Goal: Task Accomplishment & Management: Complete application form

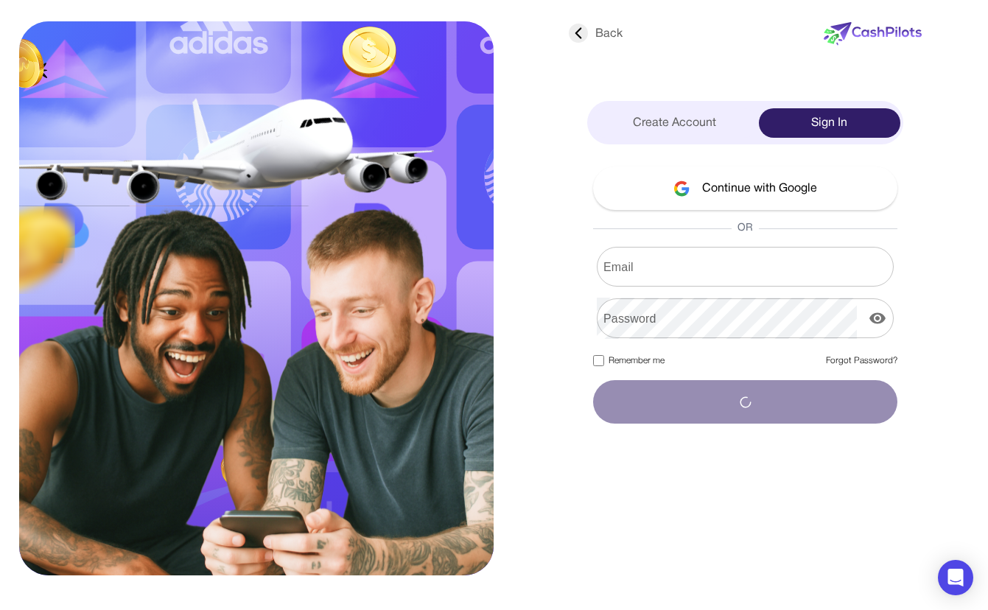
click at [675, 267] on input "Email" at bounding box center [744, 266] width 297 height 41
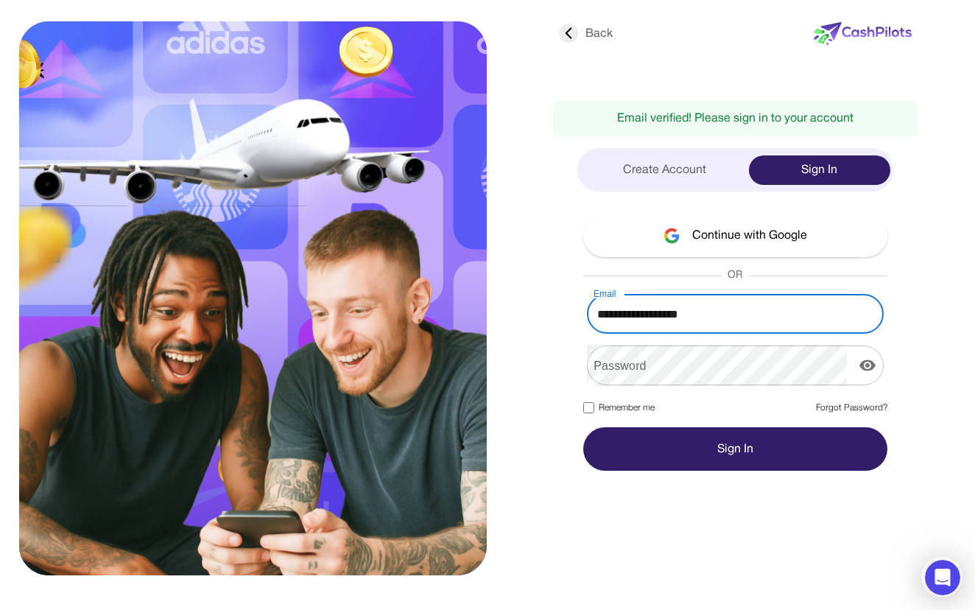
type input "**********"
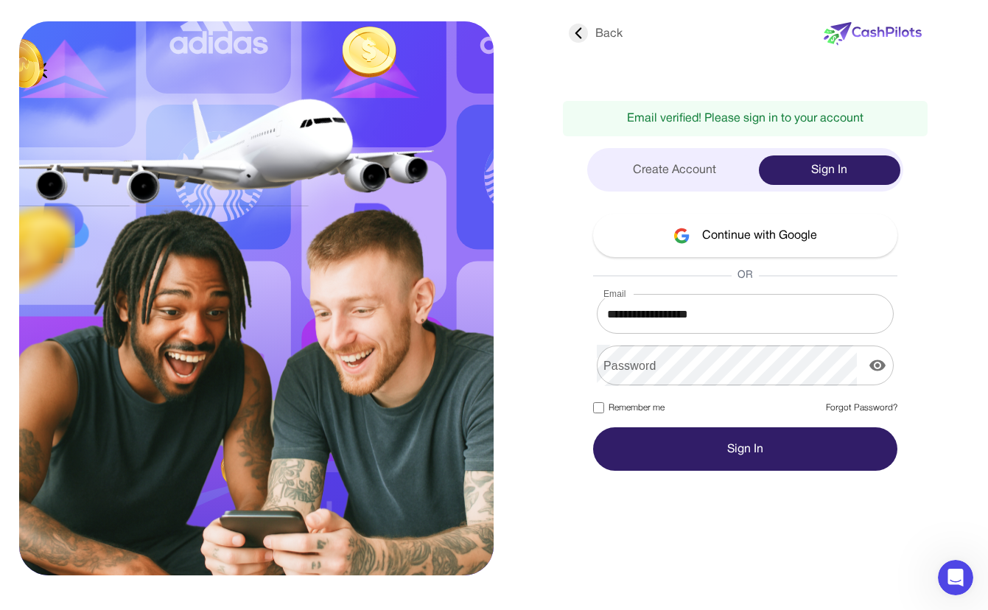
click at [600, 401] on form "**********" at bounding box center [745, 382] width 304 height 177
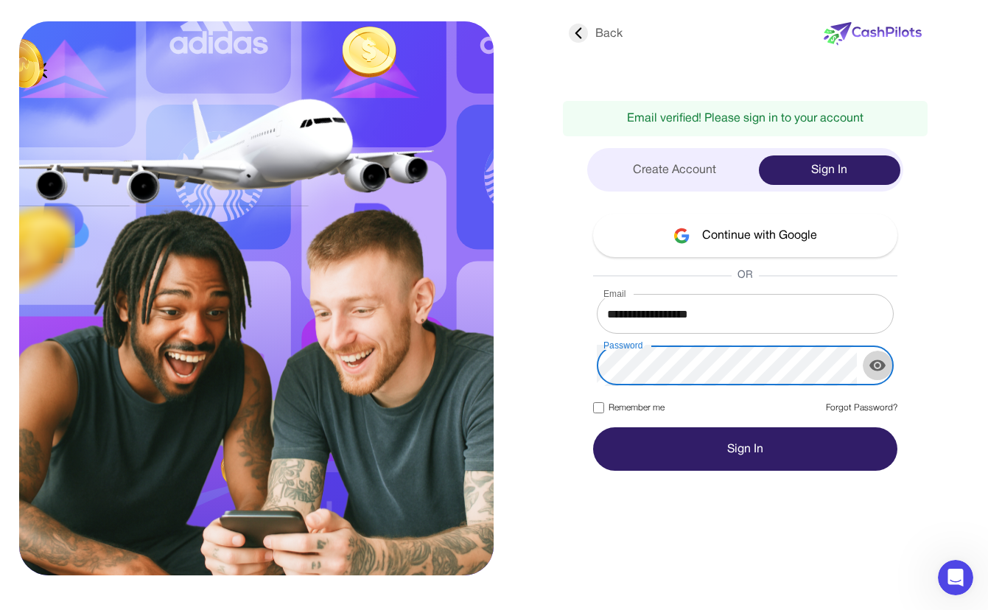
click at [876, 374] on button "display the password" at bounding box center [876, 365] width 29 height 29
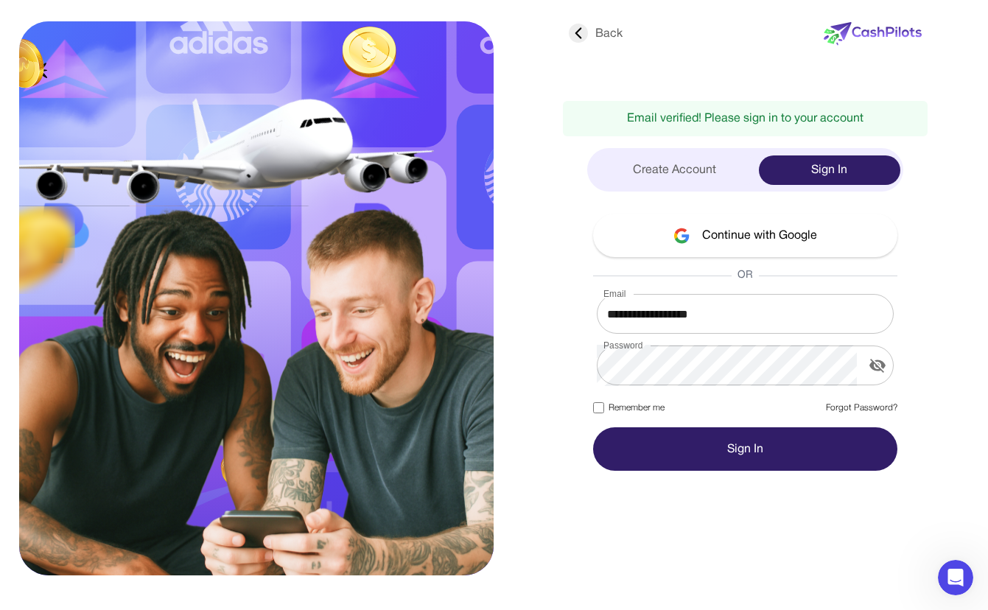
click at [740, 451] on button "Sign In" at bounding box center [745, 448] width 304 height 43
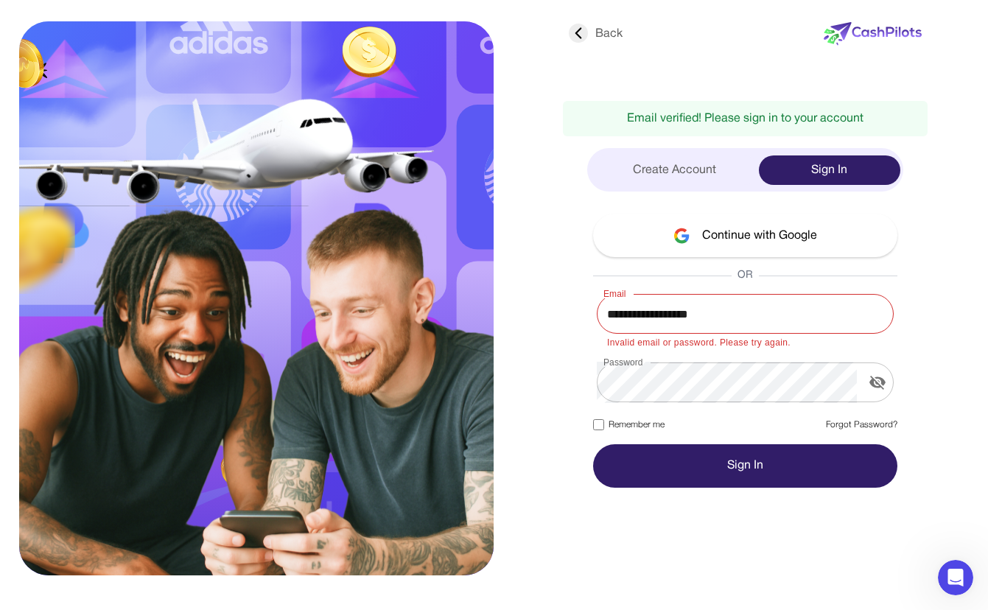
click at [731, 472] on button "Sign In" at bounding box center [745, 465] width 304 height 43
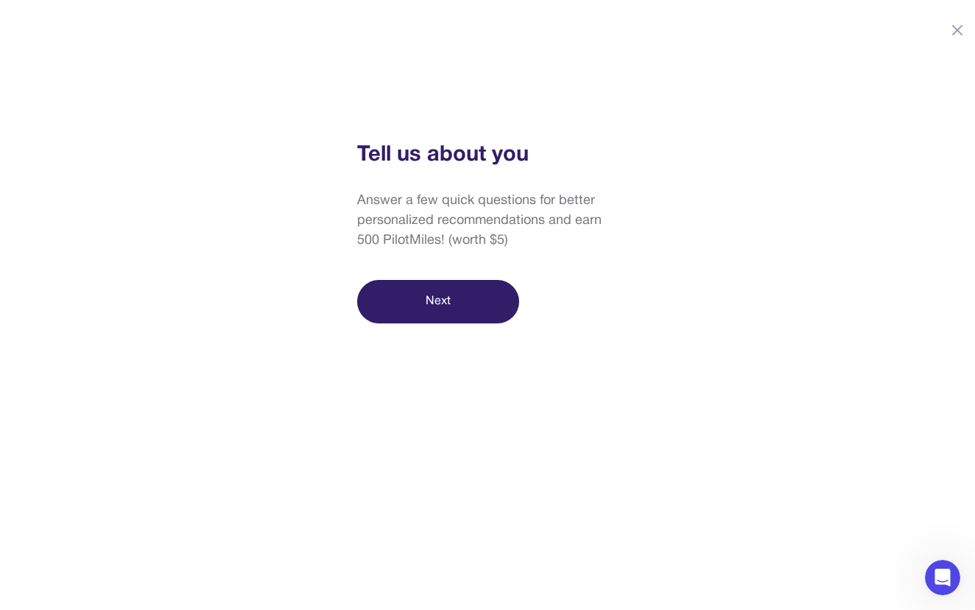
click at [438, 298] on button "Next" at bounding box center [438, 301] width 162 height 43
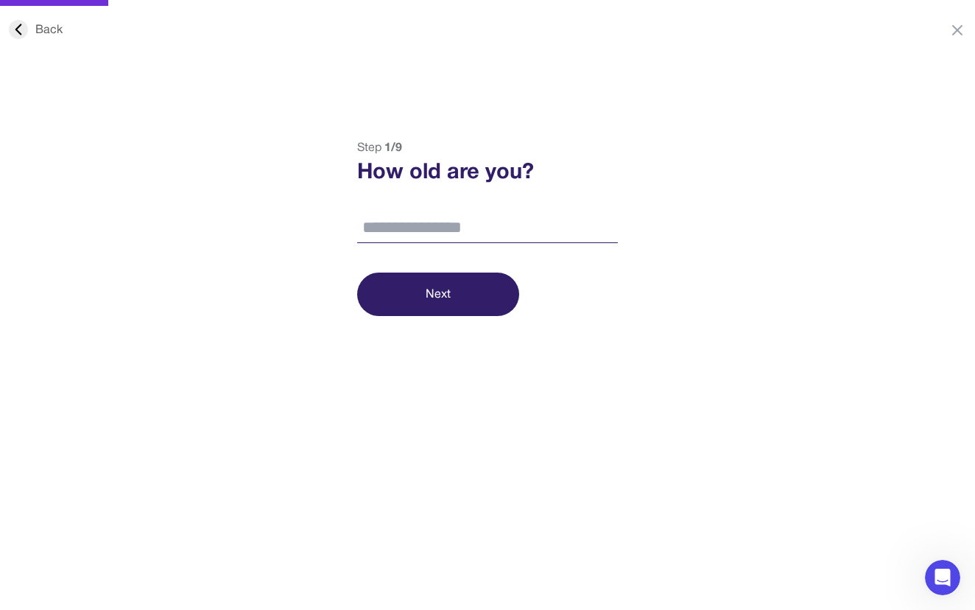
click at [604, 222] on input "**" at bounding box center [487, 228] width 261 height 31
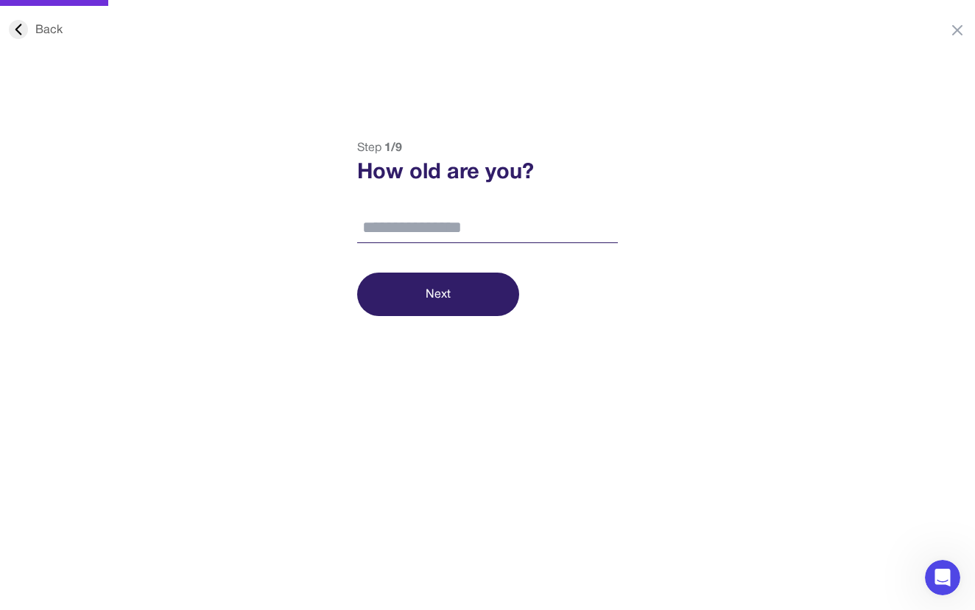
click at [604, 222] on input "**" at bounding box center [487, 228] width 261 height 31
type input "**"
click at [604, 223] on input "**" at bounding box center [487, 228] width 261 height 31
click at [443, 296] on button "Next" at bounding box center [438, 293] width 162 height 43
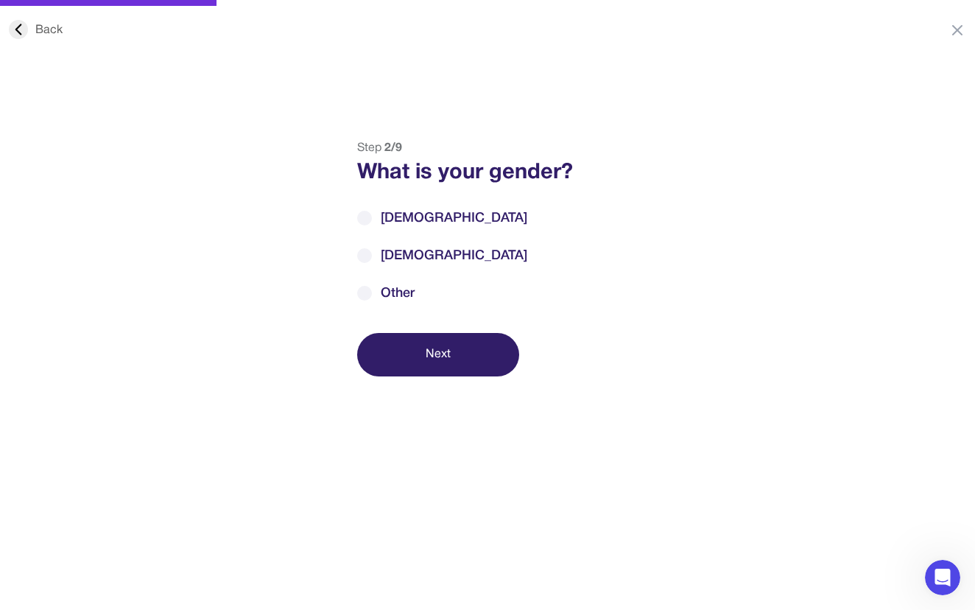
click at [436, 222] on label "[DEMOGRAPHIC_DATA]" at bounding box center [487, 218] width 261 height 20
drag, startPoint x: 447, startPoint y: 384, endPoint x: 458, endPoint y: 365, distance: 22.1
click at [448, 382] on div "Back Step 2 / 9 What is your gender? [DEMOGRAPHIC_DATA] [DEMOGRAPHIC_DATA] Othe…" at bounding box center [487, 444] width 975 height 610
click at [462, 353] on button "Next" at bounding box center [438, 354] width 162 height 43
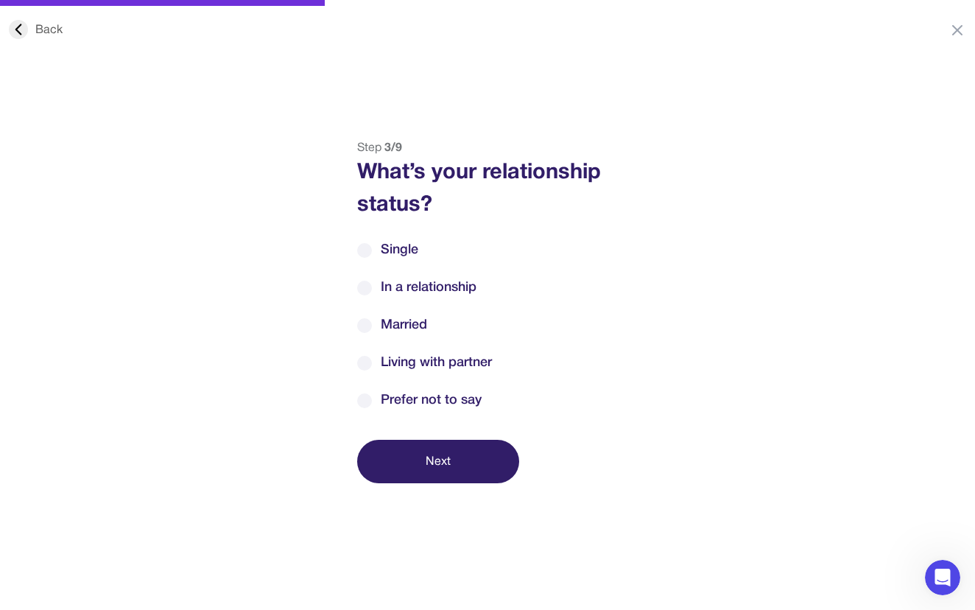
click at [423, 323] on span "Married" at bounding box center [404, 325] width 46 height 20
click at [440, 455] on button "Next" at bounding box center [438, 461] width 162 height 43
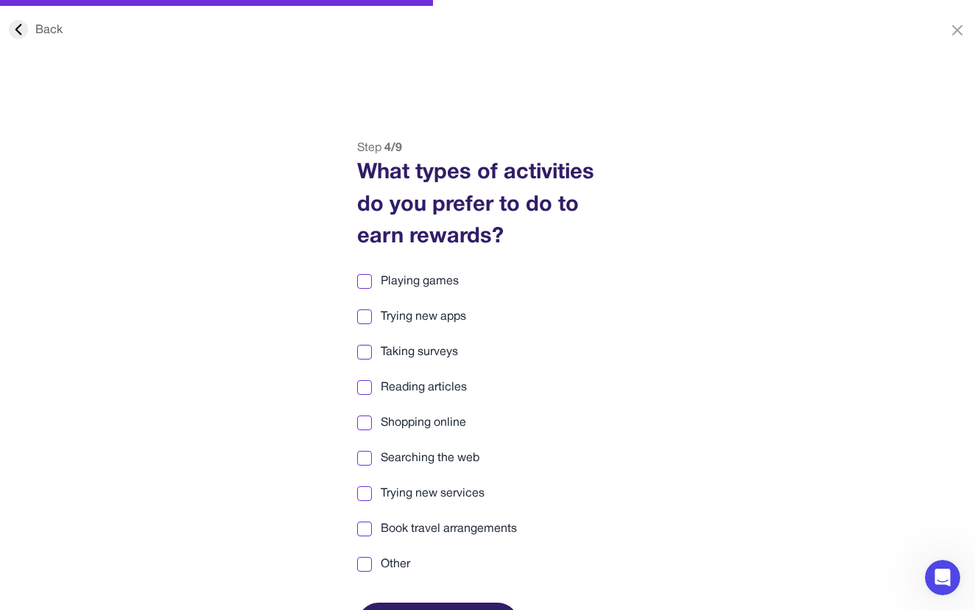
click at [448, 286] on span "Playing games" at bounding box center [420, 281] width 78 height 18
click at [442, 312] on span "Trying new apps" at bounding box center [423, 317] width 85 height 18
click at [422, 353] on span "Taking surveys" at bounding box center [419, 352] width 77 height 18
click at [422, 390] on span "Reading articles" at bounding box center [424, 388] width 86 height 18
click at [422, 431] on span "Shopping online" at bounding box center [423, 423] width 85 height 18
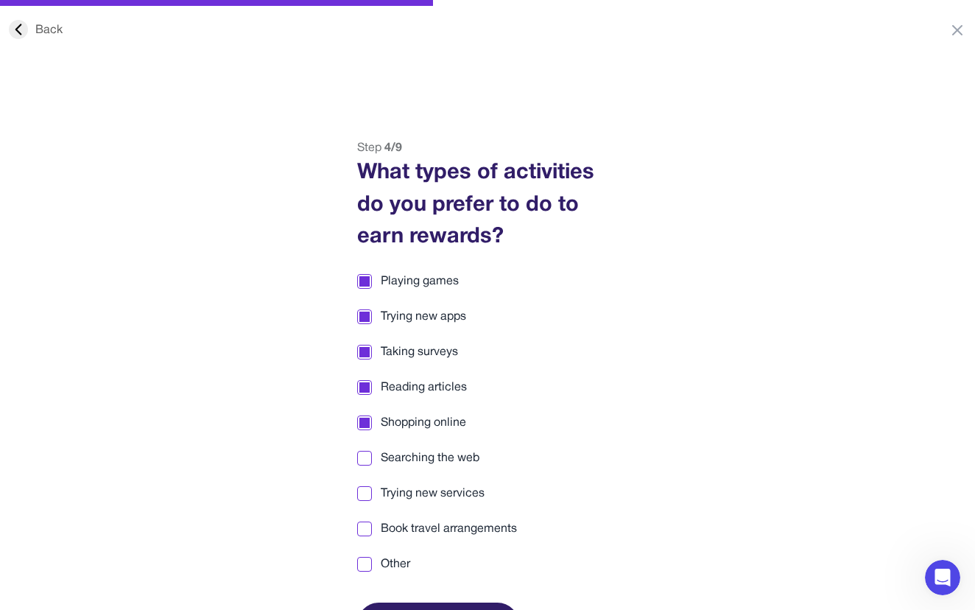
click at [423, 470] on div "Playing games Trying new apps Taking surveys Reading articles Shopping online S…" at bounding box center [487, 422] width 261 height 300
click at [408, 521] on span "Book travel arrangements" at bounding box center [449, 529] width 136 height 18
click at [424, 489] on span "Trying new services" at bounding box center [433, 494] width 104 height 18
click at [431, 524] on span "Book travel arrangements" at bounding box center [449, 529] width 136 height 18
click at [423, 468] on div "Playing games Trying new apps Taking surveys Reading articles Shopping online S…" at bounding box center [487, 422] width 261 height 300
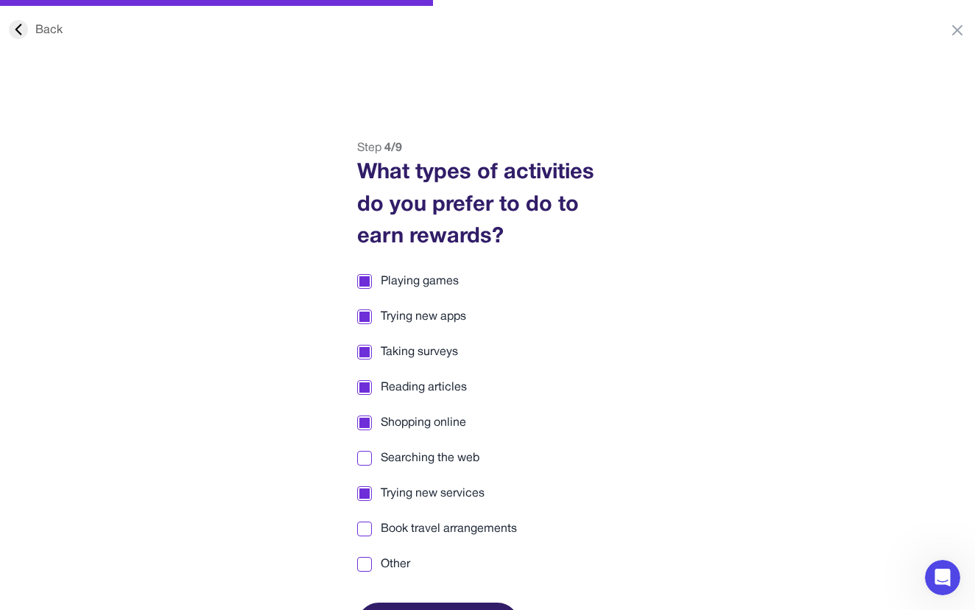
click at [423, 462] on span "Searching the web" at bounding box center [430, 458] width 99 height 18
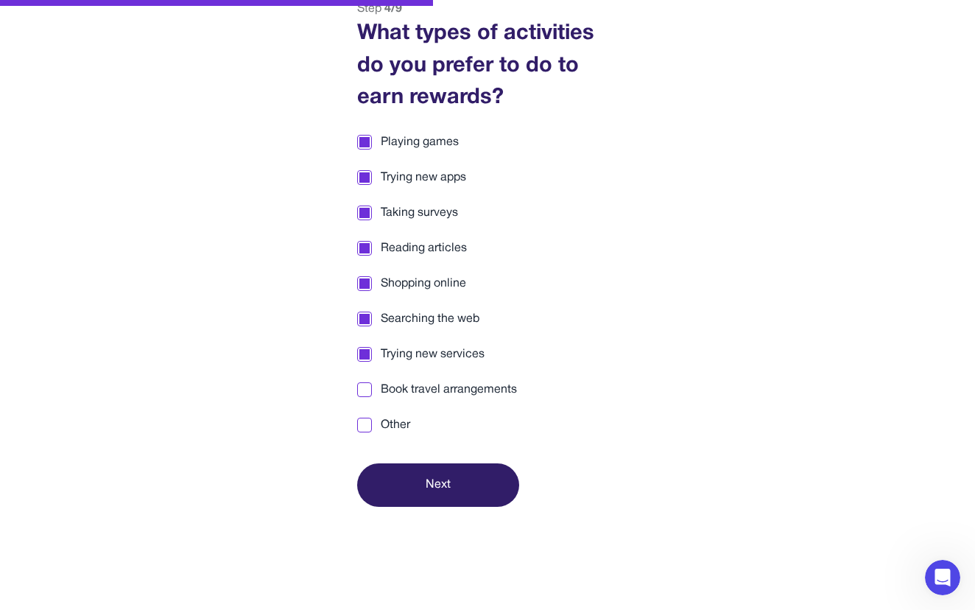
click at [432, 485] on button "Next" at bounding box center [438, 484] width 162 height 43
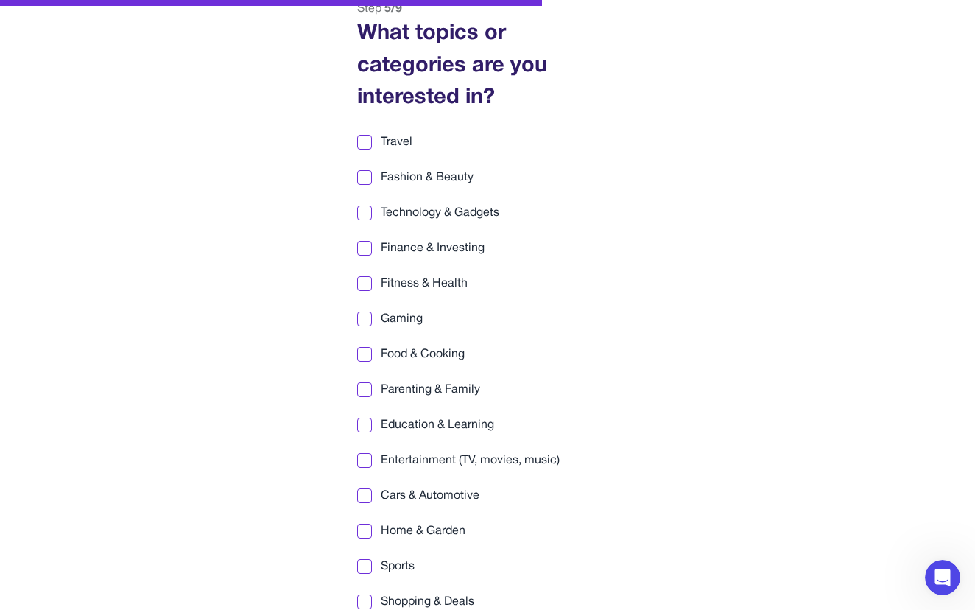
click at [427, 457] on span "Entertainment (TV, movies, music)" at bounding box center [470, 460] width 179 height 18
click at [422, 355] on span "Food & Cooking" at bounding box center [423, 354] width 84 height 18
click at [409, 325] on span "Gaming" at bounding box center [402, 319] width 42 height 18
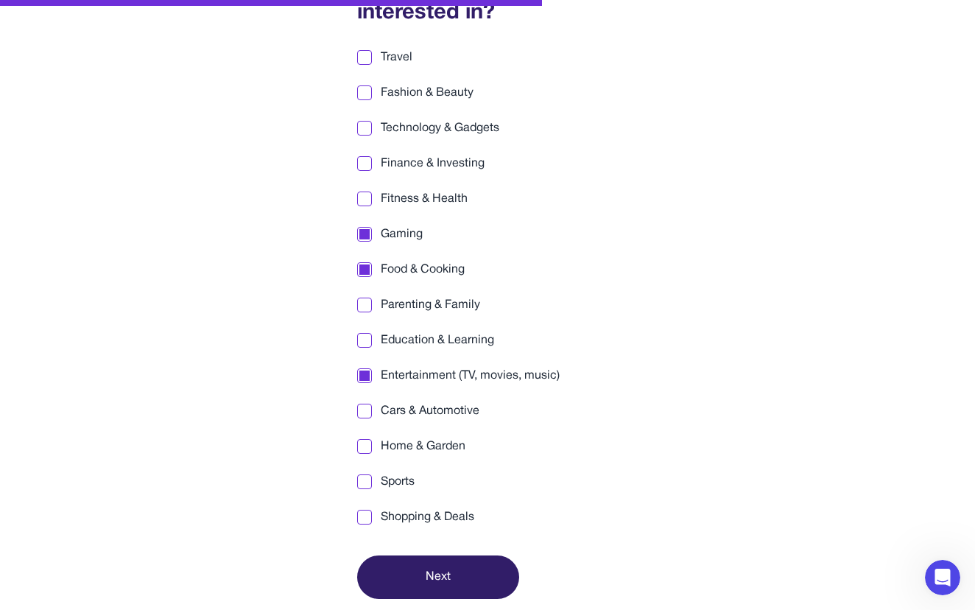
click at [407, 477] on span "Sports" at bounding box center [398, 482] width 34 height 18
click at [418, 508] on span "Shopping & Deals" at bounding box center [428, 517] width 94 height 18
click at [432, 416] on span "Cars & Automotive" at bounding box center [430, 411] width 99 height 18
drag, startPoint x: 418, startPoint y: 341, endPoint x: 415, endPoint y: 317, distance: 23.7
click at [418, 338] on span "Education & Learning" at bounding box center [437, 340] width 113 height 18
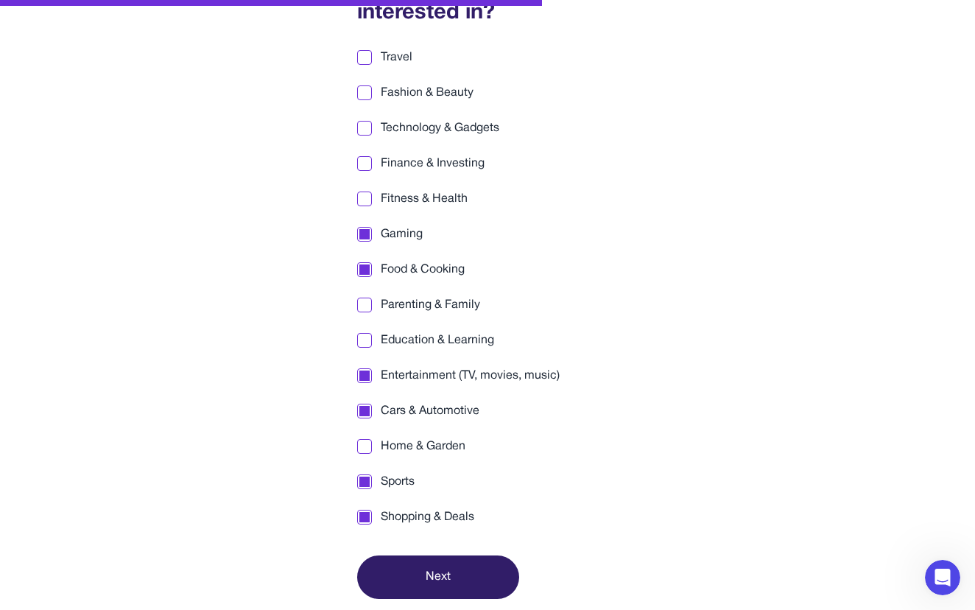
click at [413, 306] on span "Parenting & Family" at bounding box center [430, 305] width 99 height 18
click at [405, 340] on span "Education & Learning" at bounding box center [437, 340] width 113 height 18
click at [405, 192] on span "Fitness & Health" at bounding box center [424, 199] width 87 height 18
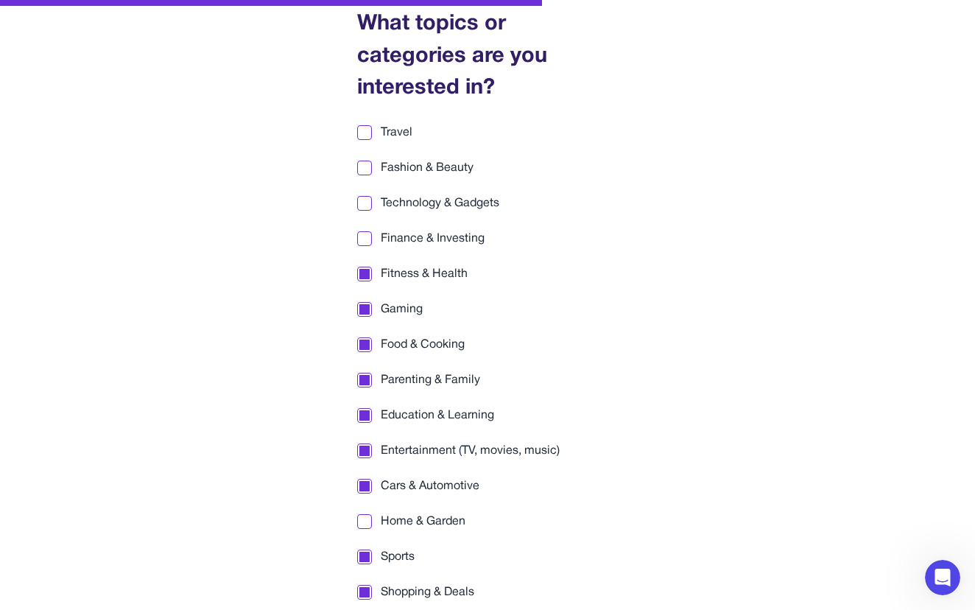
click at [420, 244] on span "Finance & Investing" at bounding box center [433, 239] width 104 height 18
click at [420, 196] on span "Technology & Gadgets" at bounding box center [440, 203] width 119 height 18
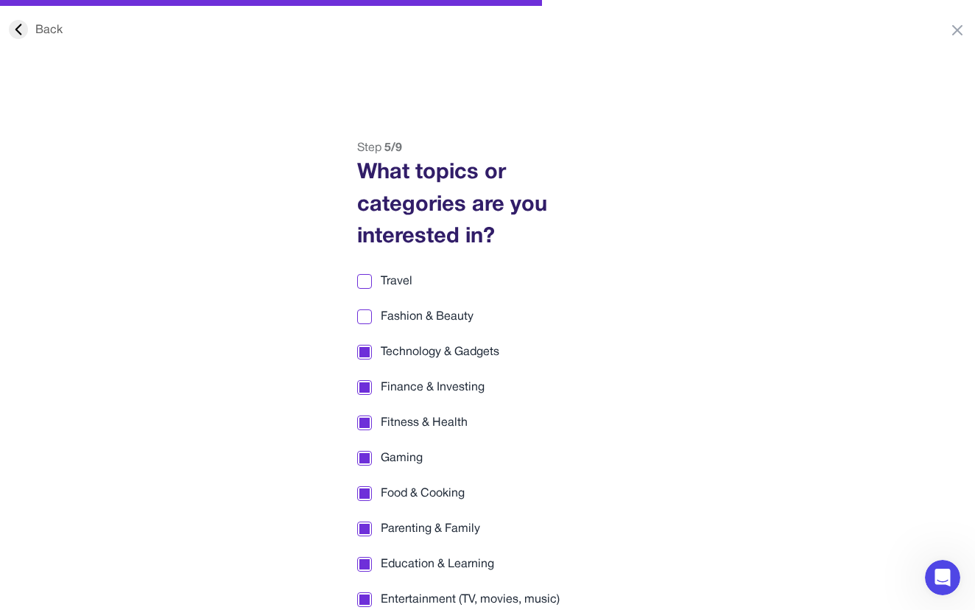
scroll to position [224, 0]
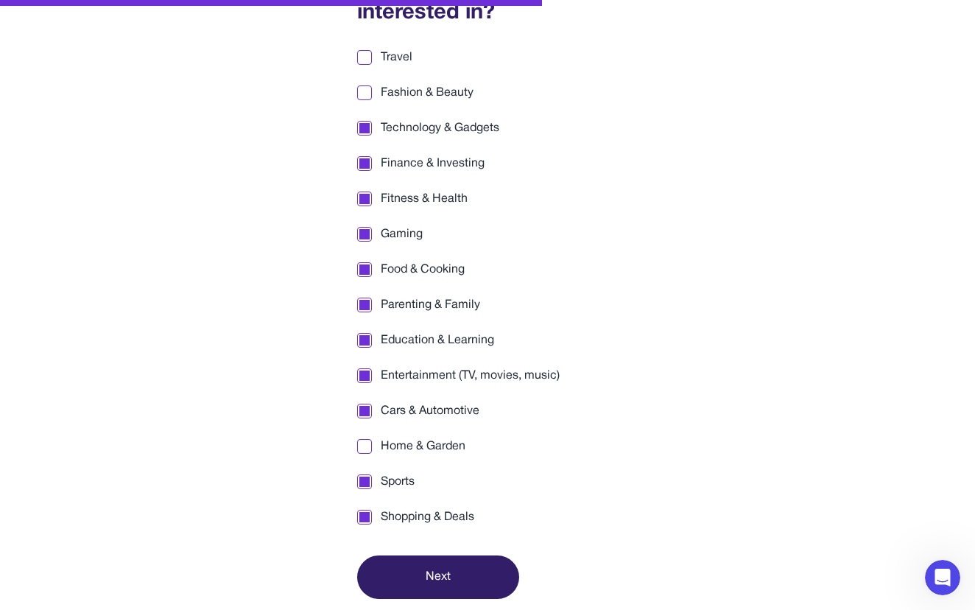
click at [434, 576] on button "Next" at bounding box center [438, 576] width 162 height 43
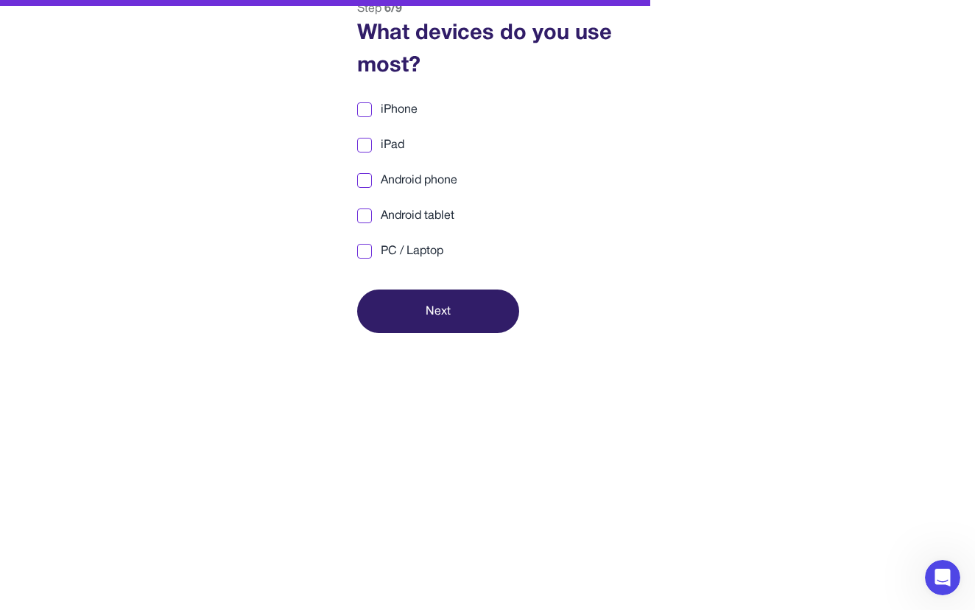
click at [404, 180] on span "Android phone" at bounding box center [419, 181] width 77 height 18
click at [415, 216] on span "Android tablet" at bounding box center [418, 216] width 74 height 18
click at [412, 250] on span "PC / Laptop" at bounding box center [412, 251] width 63 height 18
click at [443, 315] on button "Next" at bounding box center [438, 310] width 162 height 43
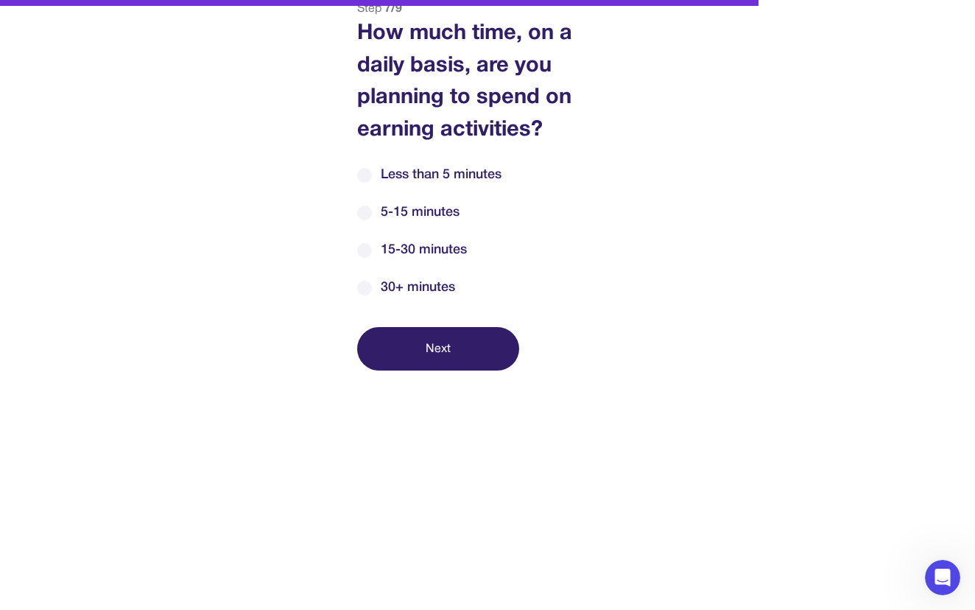
click at [429, 224] on div "Less than 5 minutes 5-15 minutes 15-30 minutes 30+ minutes" at bounding box center [487, 231] width 261 height 133
click at [430, 216] on span "5-15 minutes" at bounding box center [420, 213] width 79 height 20
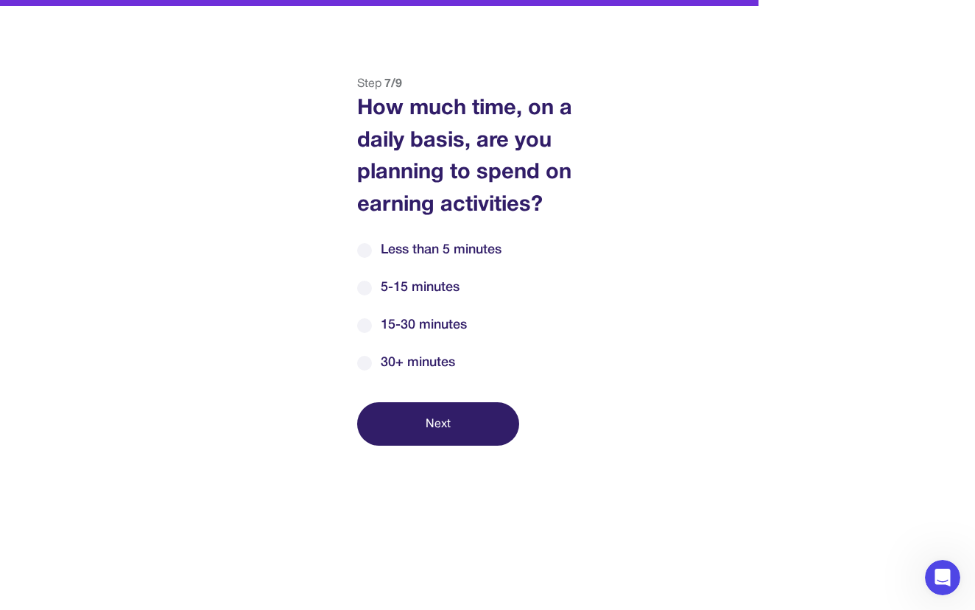
click at [452, 329] on span "15-30 minutes" at bounding box center [424, 325] width 86 height 20
click at [442, 351] on div "Less than 5 minutes 5-15 minutes 15-30 minutes 30+ minutes" at bounding box center [487, 306] width 261 height 133
click at [438, 367] on span "30+ minutes" at bounding box center [418, 363] width 74 height 20
click at [446, 413] on button "Next" at bounding box center [438, 423] width 162 height 43
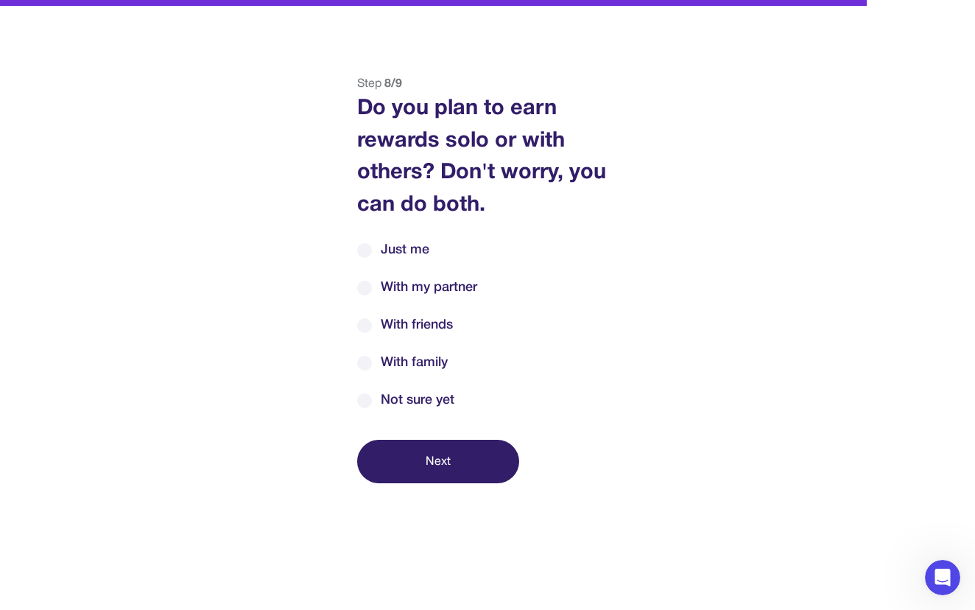
click at [402, 249] on span "Just me" at bounding box center [405, 250] width 49 height 20
click at [450, 460] on button "Next" at bounding box center [438, 461] width 162 height 43
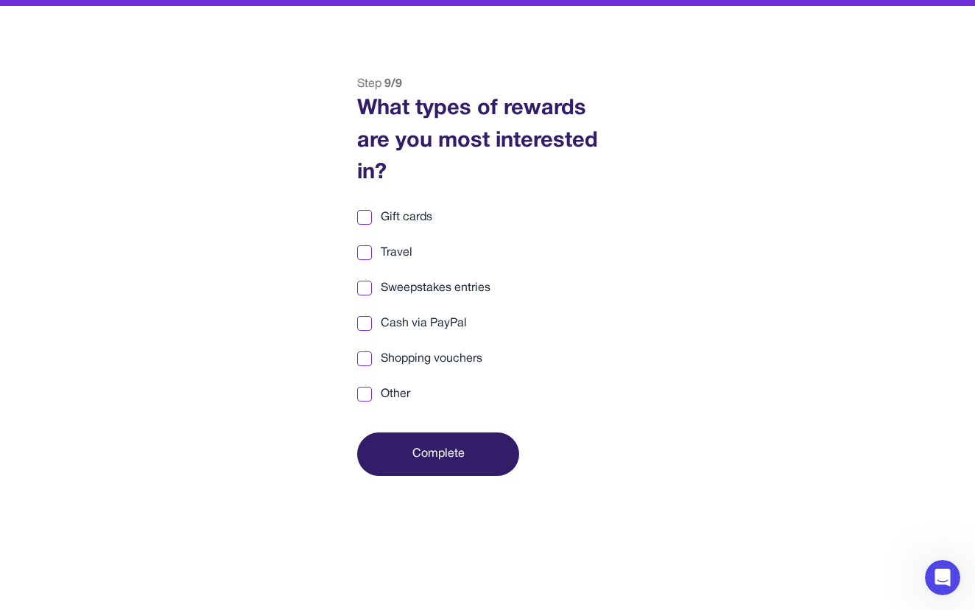
click at [423, 223] on span "Gift cards" at bounding box center [407, 217] width 52 height 18
click at [416, 291] on span "Sweepstakes entries" at bounding box center [436, 288] width 110 height 18
click at [413, 323] on span "Cash via PayPal" at bounding box center [424, 323] width 86 height 18
click at [415, 355] on span "Shopping vouchers" at bounding box center [432, 359] width 102 height 18
click at [395, 254] on span "Travel" at bounding box center [397, 253] width 32 height 18
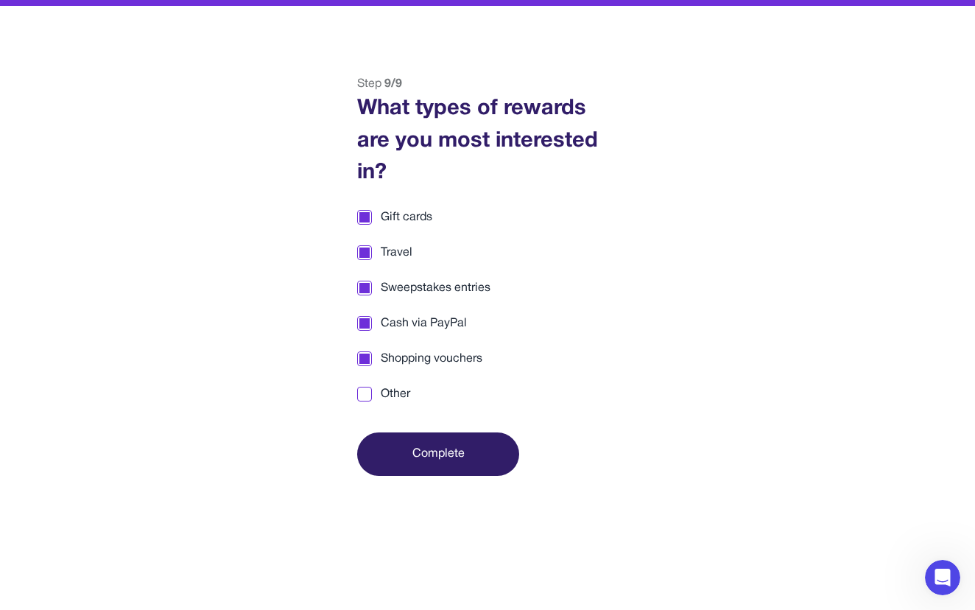
click at [398, 251] on span "Travel" at bounding box center [397, 253] width 32 height 18
click at [451, 455] on button "Complete" at bounding box center [438, 453] width 162 height 43
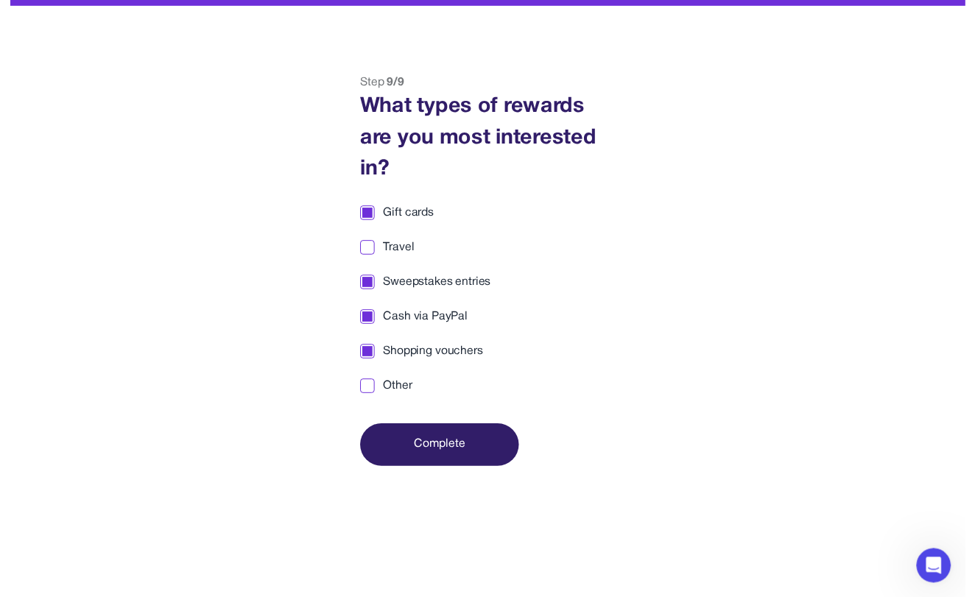
scroll to position [0, 0]
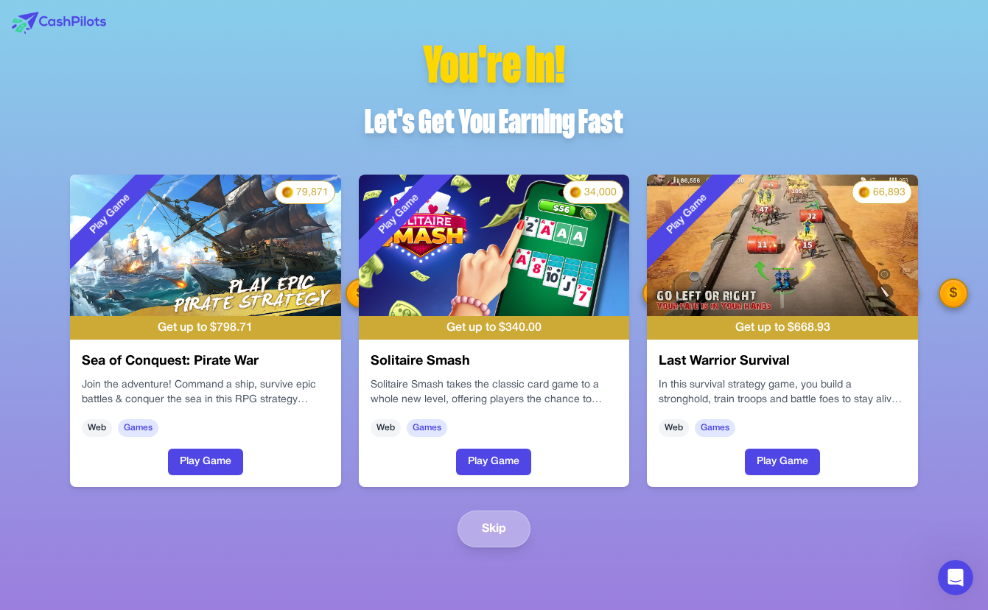
click at [501, 523] on button "Skip" at bounding box center [493, 528] width 73 height 37
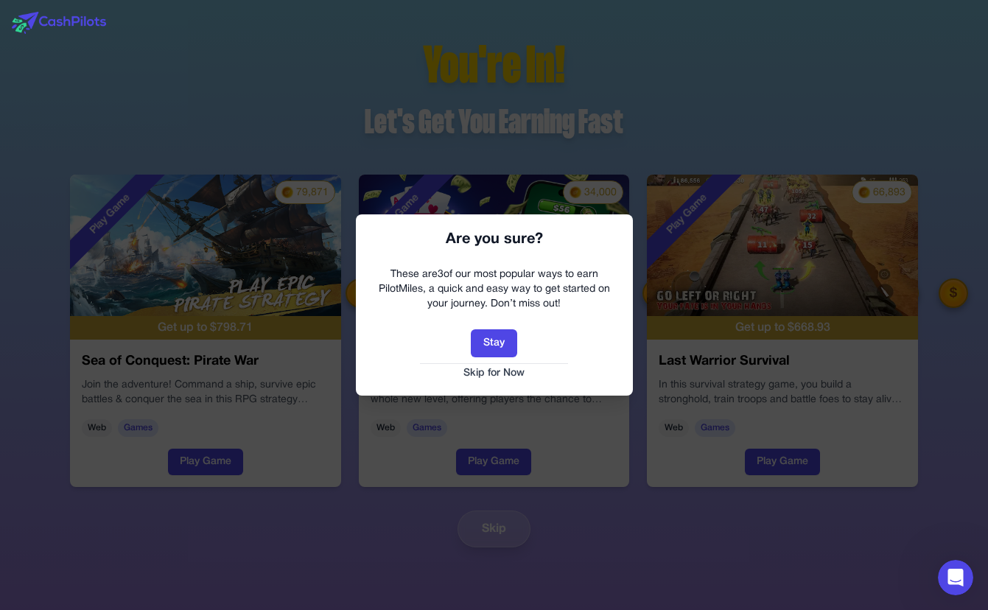
click at [503, 372] on button "Skip for Now" at bounding box center [493, 373] width 247 height 15
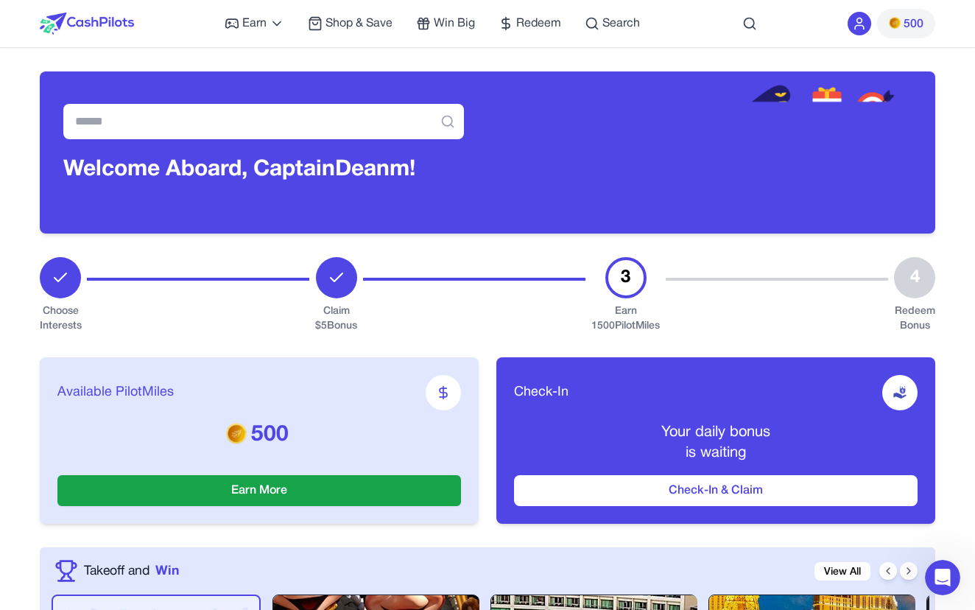
click at [924, 21] on button "500" at bounding box center [906, 23] width 58 height 29
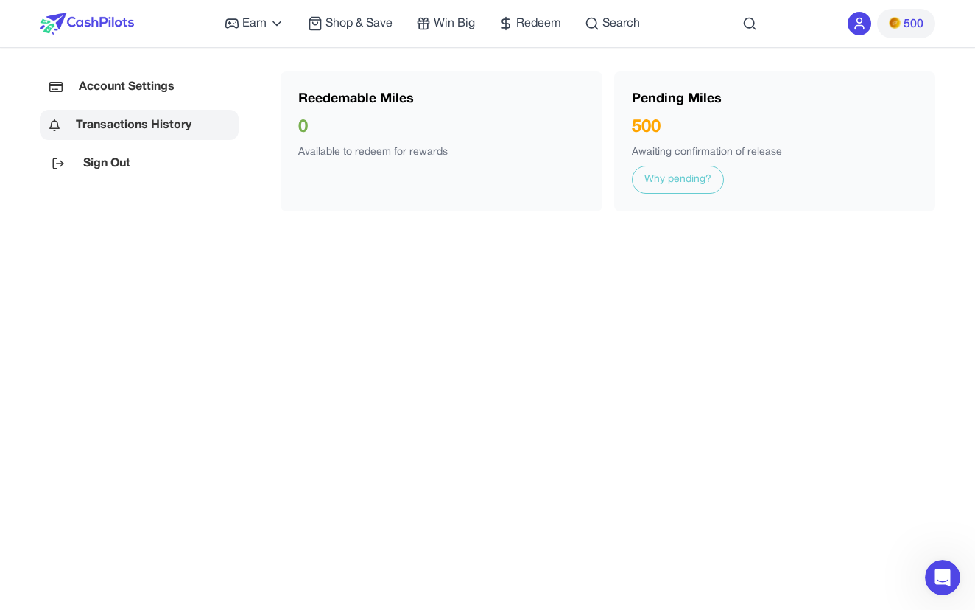
click at [709, 169] on link "Why pending?" at bounding box center [678, 180] width 92 height 28
click at [533, 26] on span "Redeem" at bounding box center [538, 24] width 45 height 18
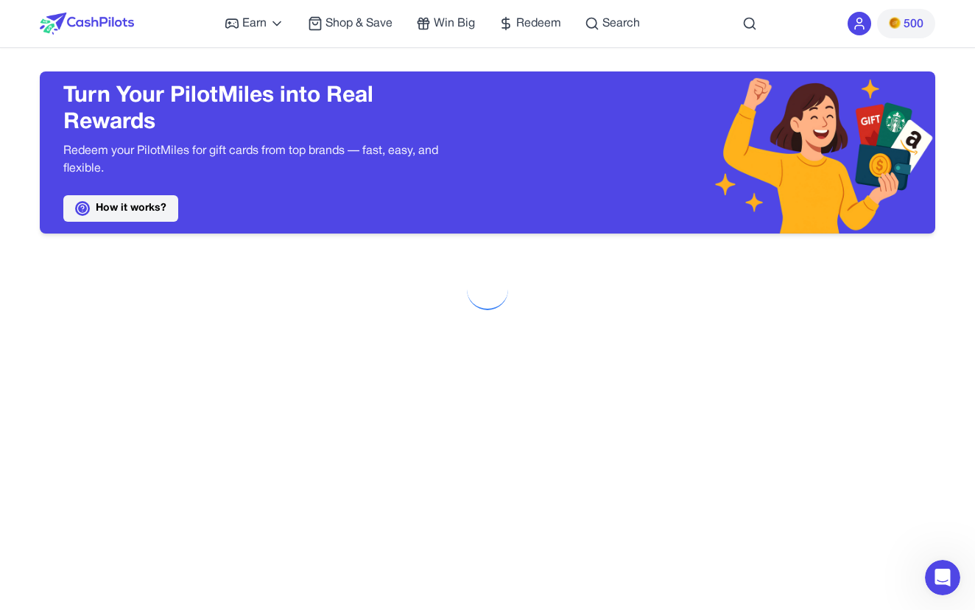
click at [130, 200] on link "How it works?" at bounding box center [120, 208] width 115 height 27
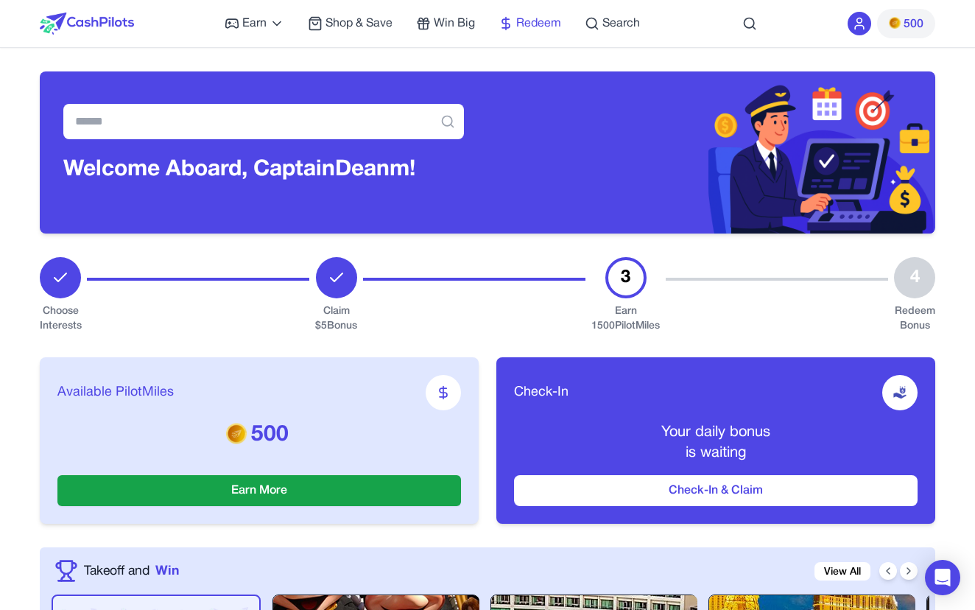
click at [534, 16] on span "Redeem" at bounding box center [538, 24] width 45 height 18
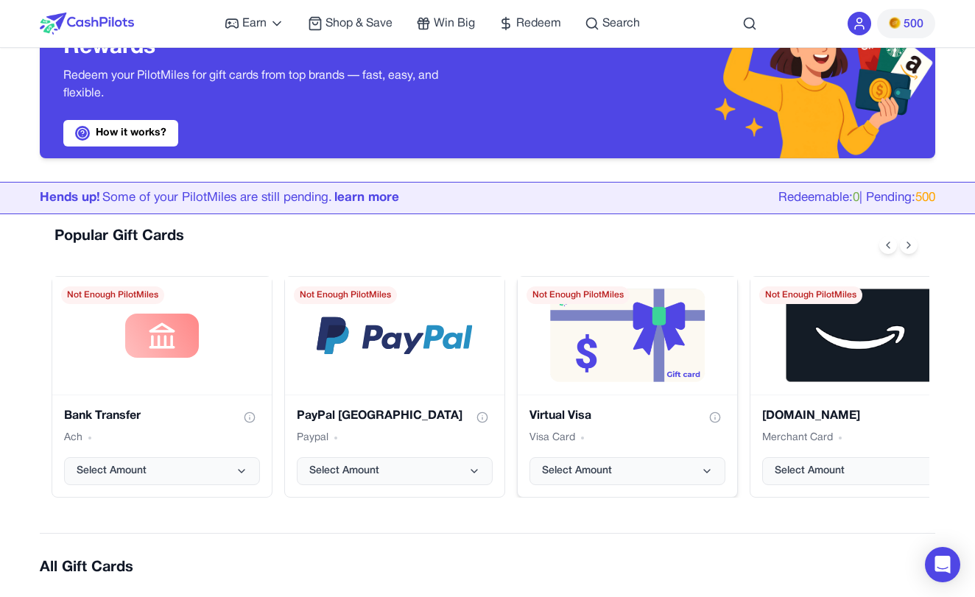
scroll to position [150, 0]
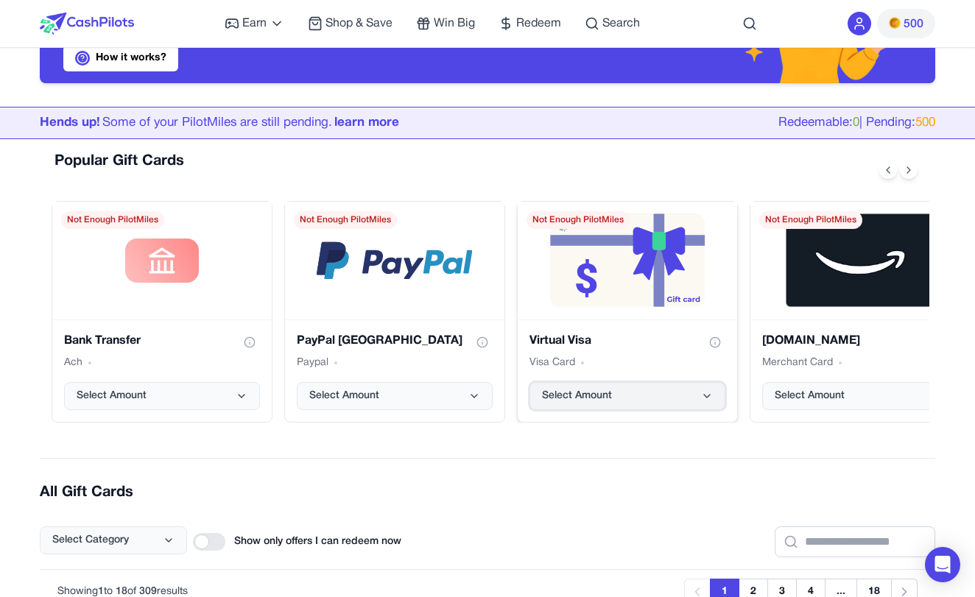
click at [711, 399] on icon "Virtual Visa gift card" at bounding box center [707, 396] width 12 height 12
click at [473, 398] on icon "PayPal USA gift card" at bounding box center [474, 396] width 12 height 12
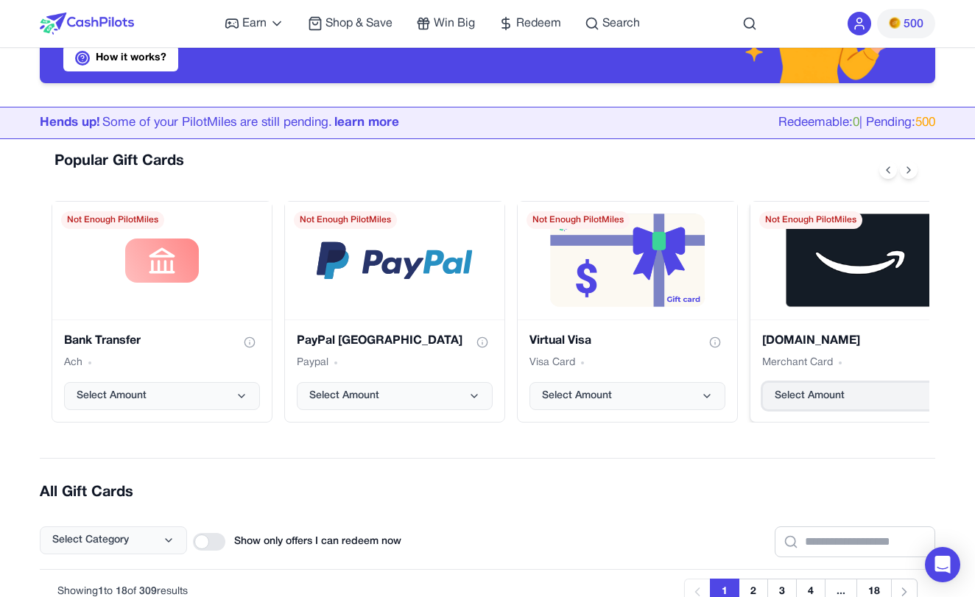
click at [811, 403] on span "Select Amount" at bounding box center [810, 396] width 70 height 15
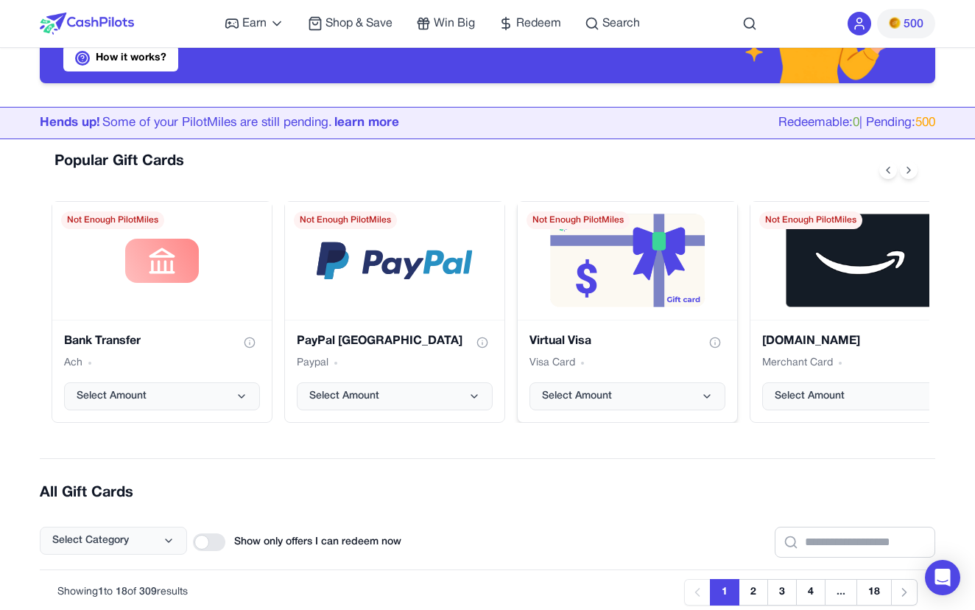
scroll to position [0, 0]
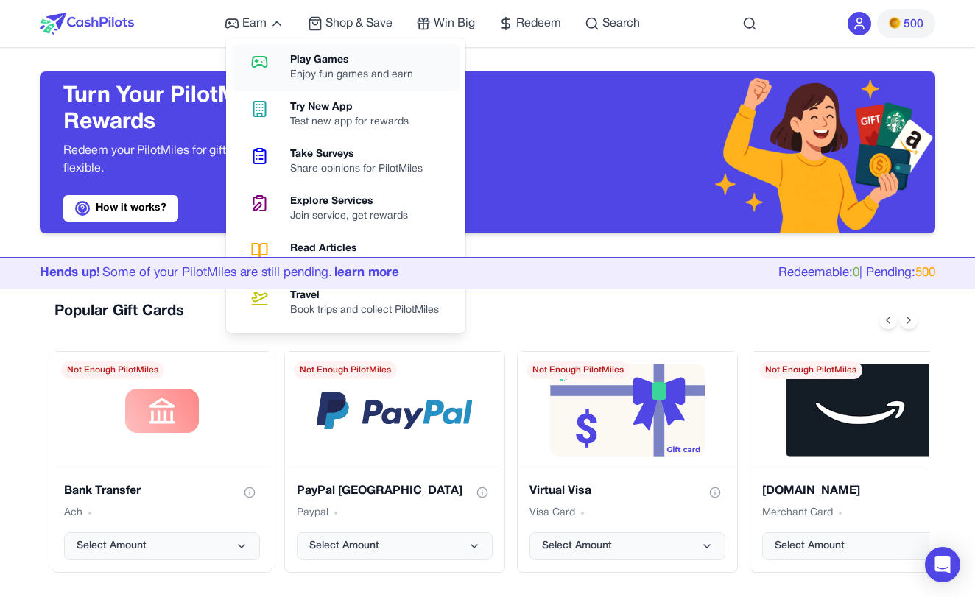
click at [334, 60] on div "Play Games" at bounding box center [357, 60] width 135 height 15
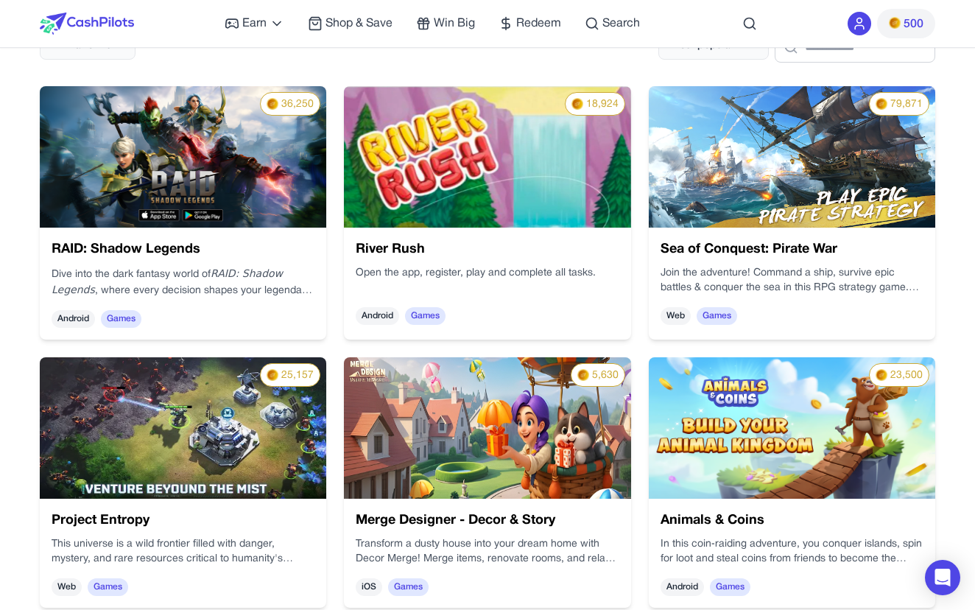
scroll to position [451, 0]
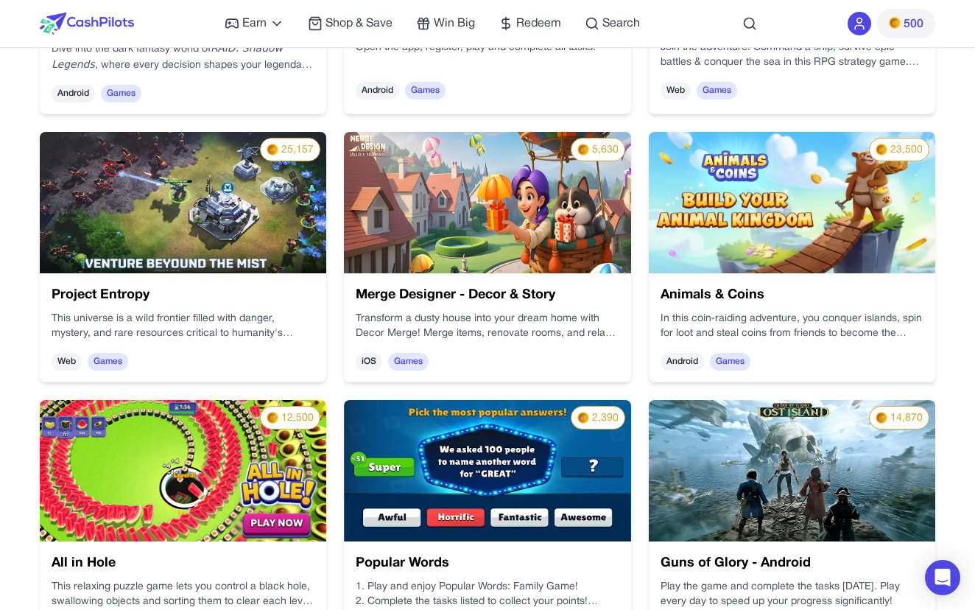
click at [791, 202] on img at bounding box center [792, 202] width 286 height 141
